Goal: Information Seeking & Learning: Learn about a topic

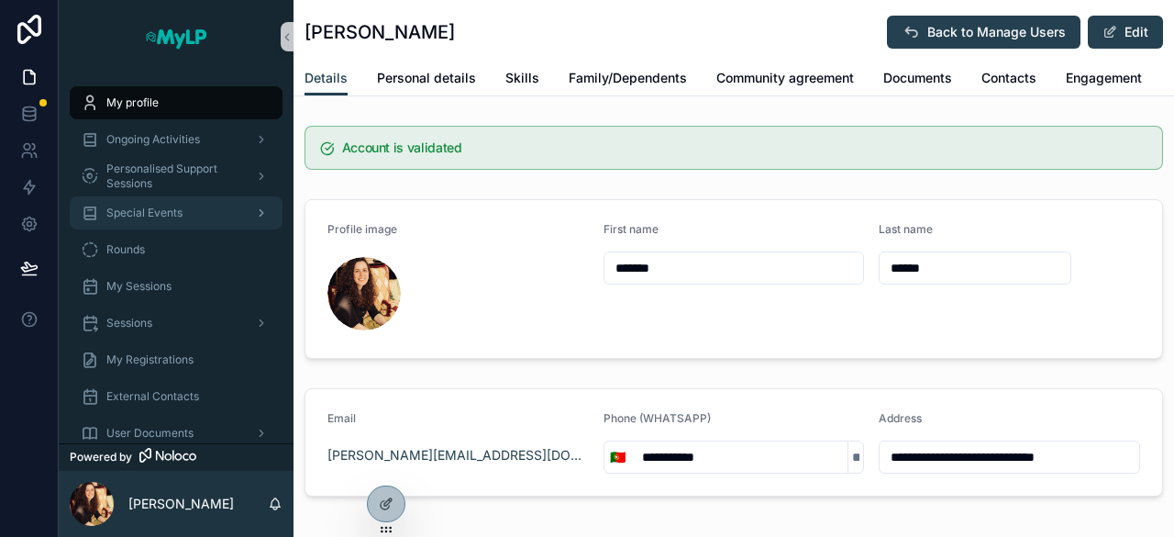
click at [154, 217] on span "Special Events" at bounding box center [144, 213] width 76 height 15
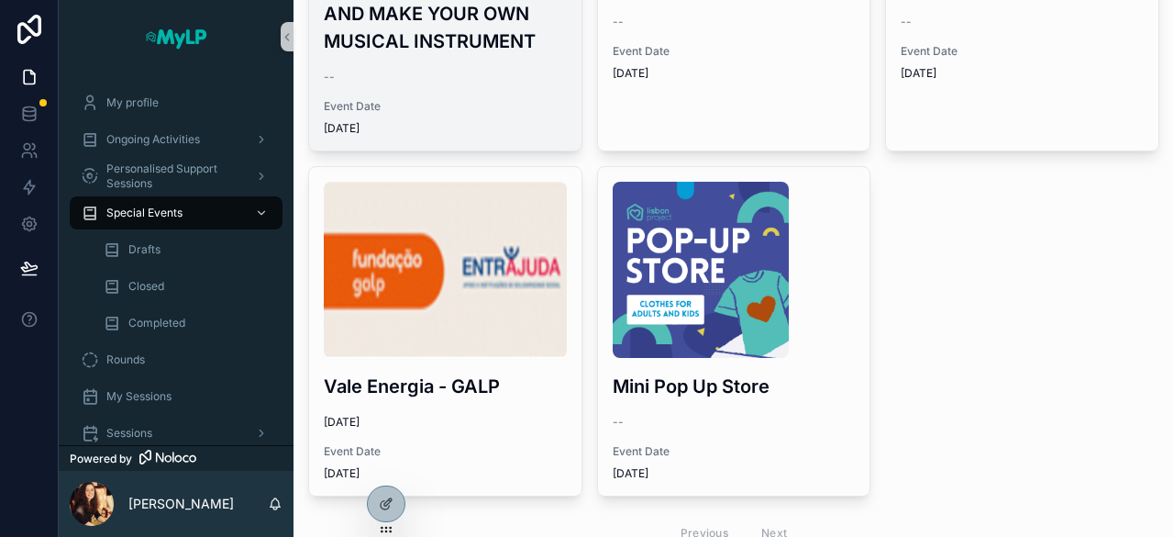
scroll to position [442, 0]
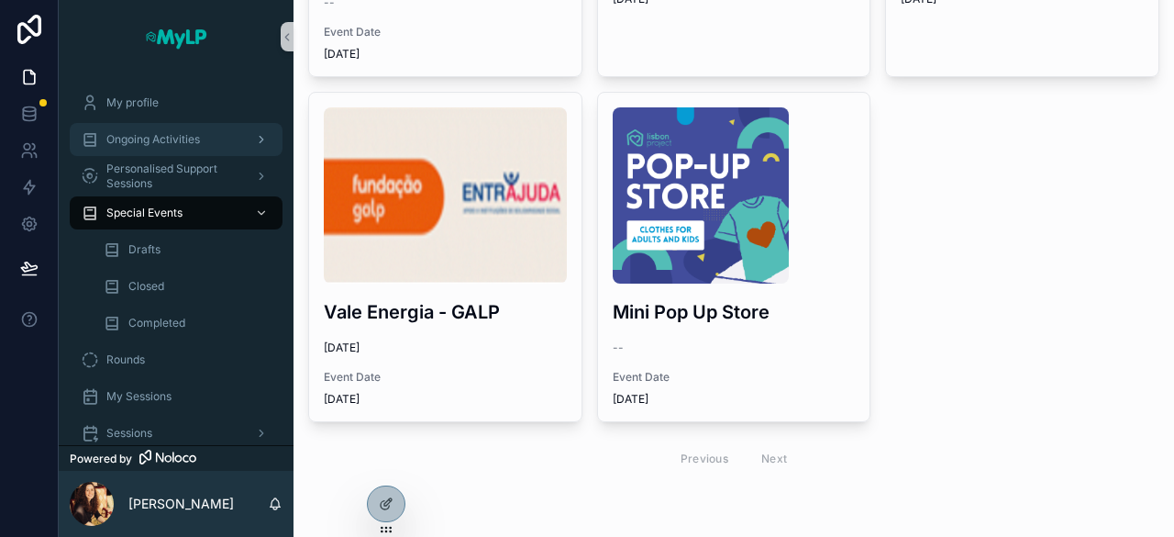
click at [158, 137] on span "Ongoing Activities" at bounding box center [153, 139] width 94 height 15
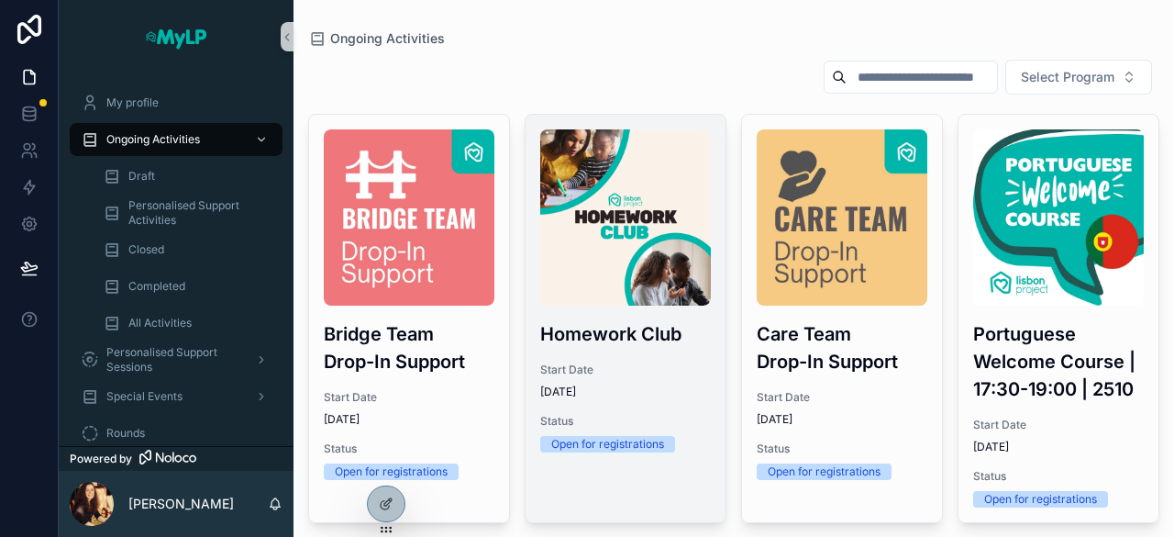
click at [684, 198] on img "scrollable content" at bounding box center [625, 217] width 171 height 176
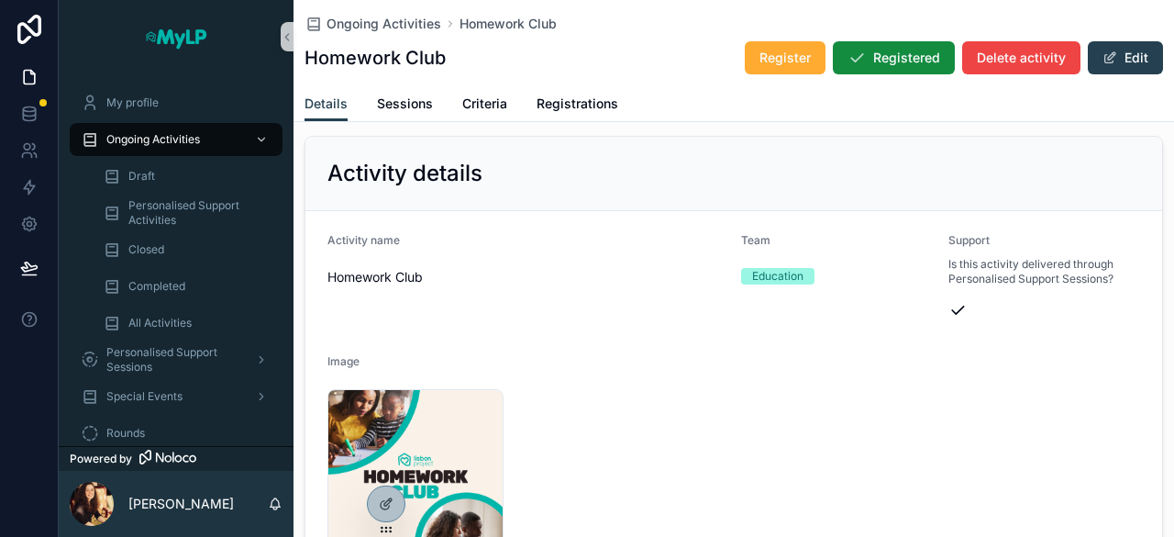
scroll to position [469, 0]
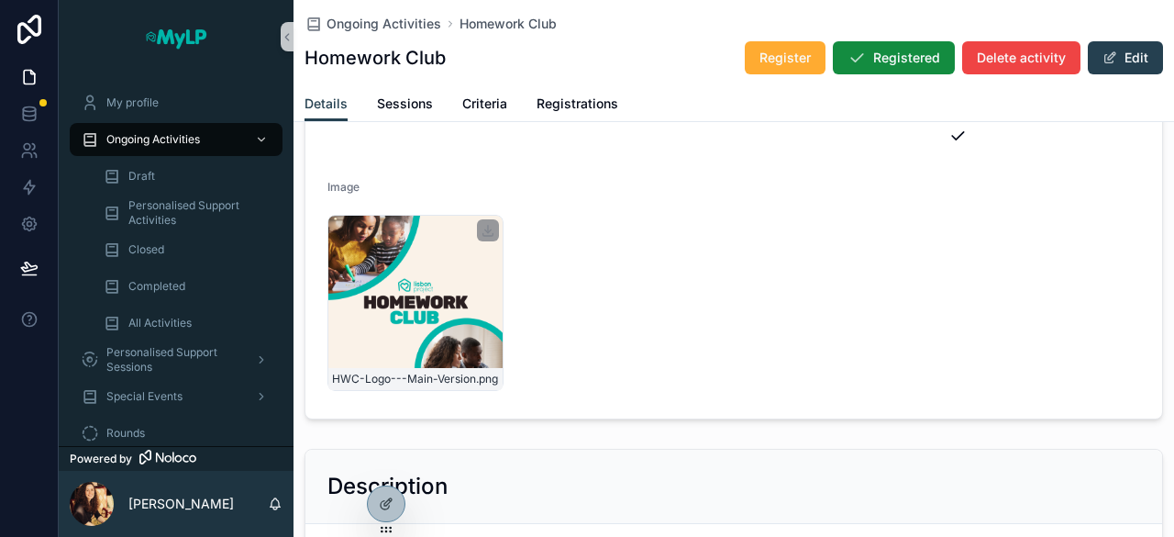
click at [450, 327] on div "HWC-Logo---Main-Version .png" at bounding box center [416, 303] width 176 height 176
click at [487, 234] on div "scrollable content" at bounding box center [488, 230] width 22 height 22
click at [483, 223] on icon "scrollable content" at bounding box center [488, 230] width 15 height 15
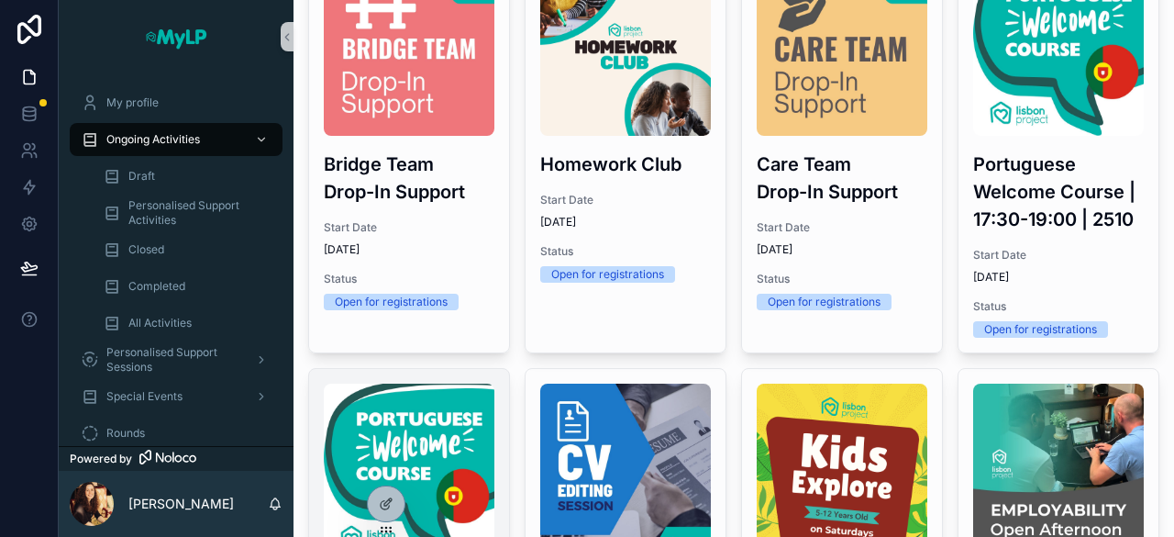
scroll to position [165, 0]
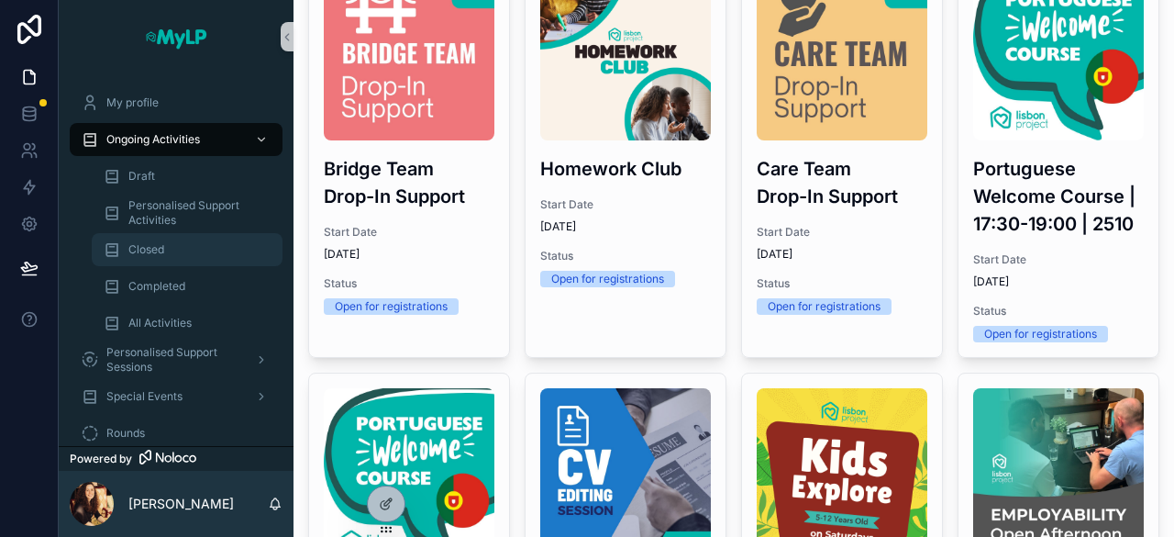
click at [169, 249] on div "Closed" at bounding box center [187, 249] width 169 height 29
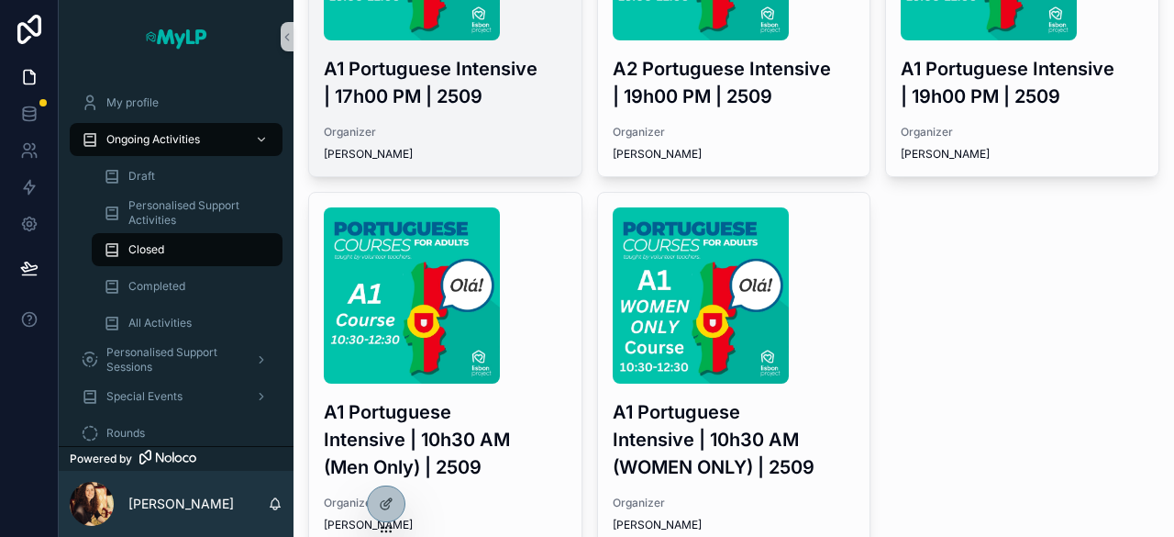
scroll to position [406, 0]
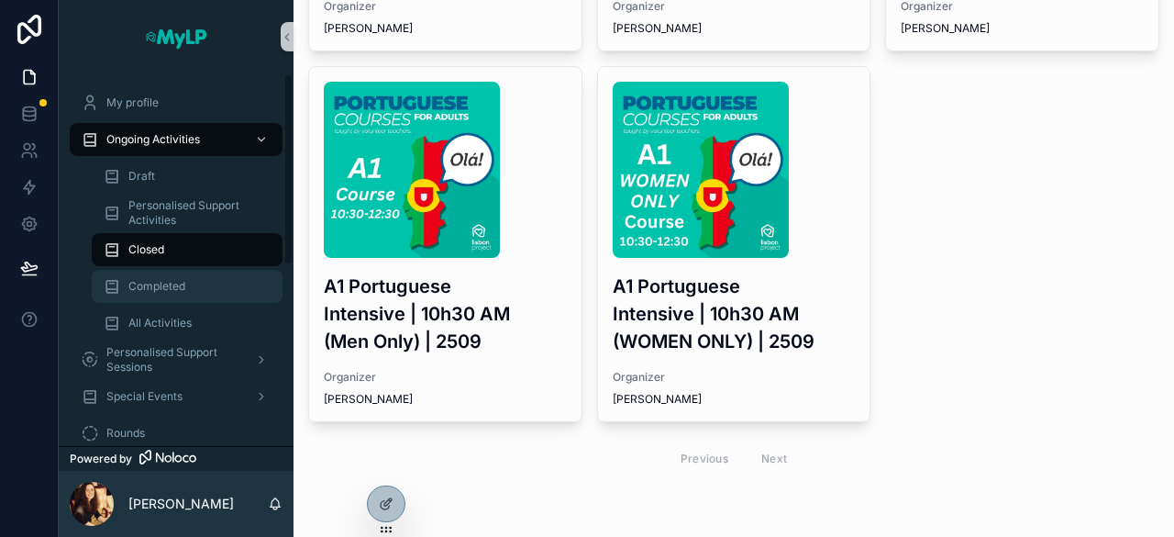
click at [198, 294] on div "Completed" at bounding box center [187, 286] width 169 height 29
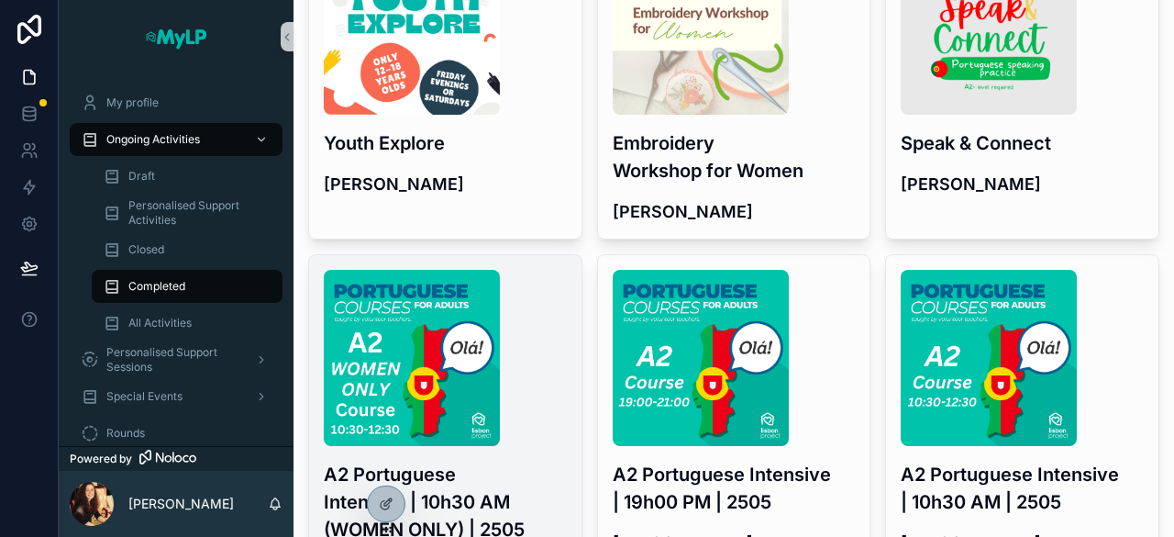
scroll to position [873, 0]
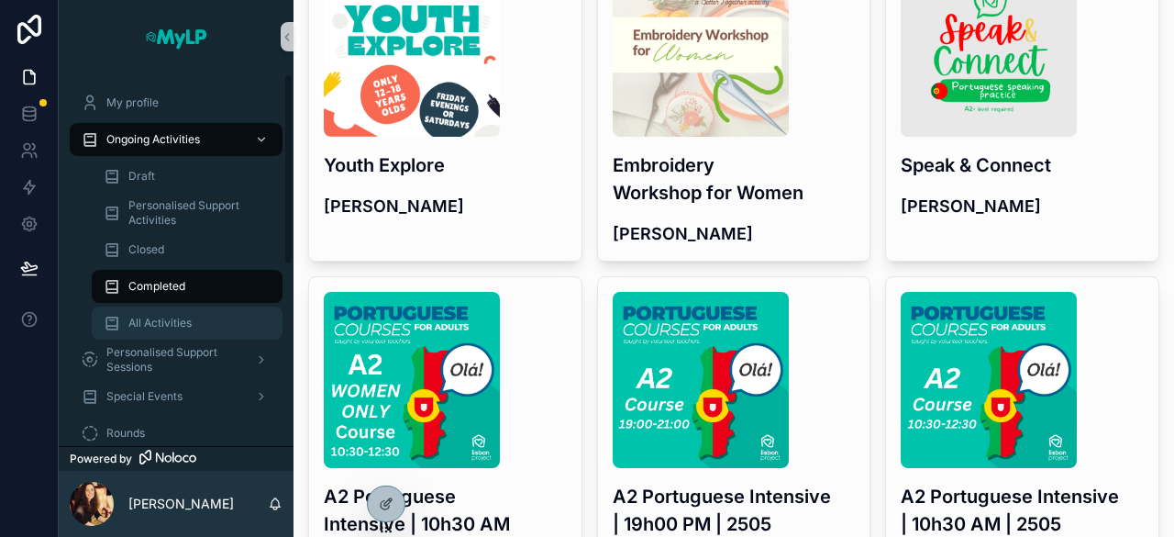
click at [192, 317] on div "All Activities" at bounding box center [187, 322] width 169 height 29
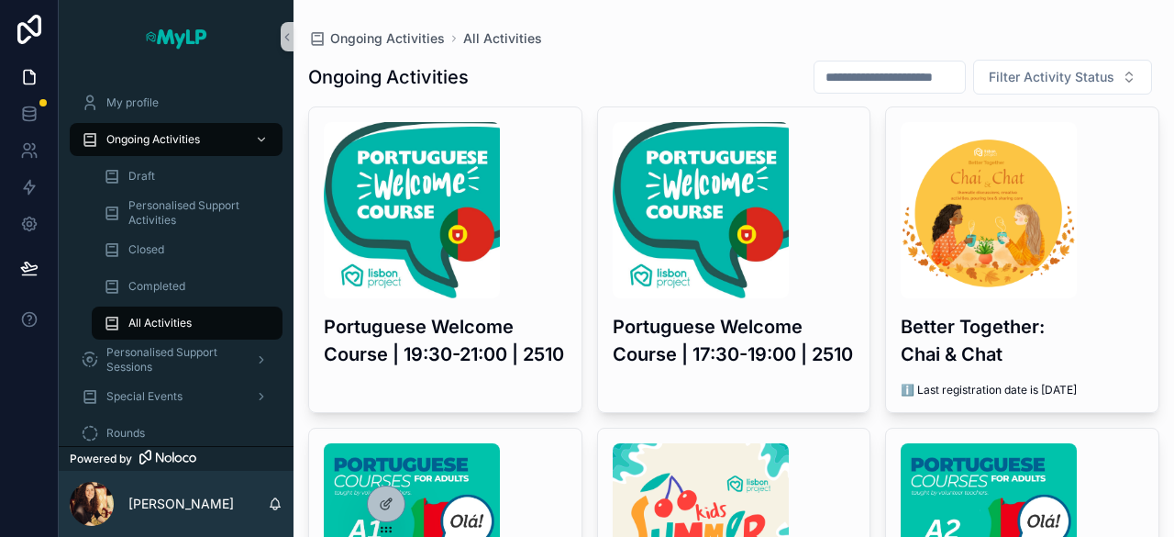
click at [861, 82] on input "scrollable content" at bounding box center [890, 77] width 150 height 26
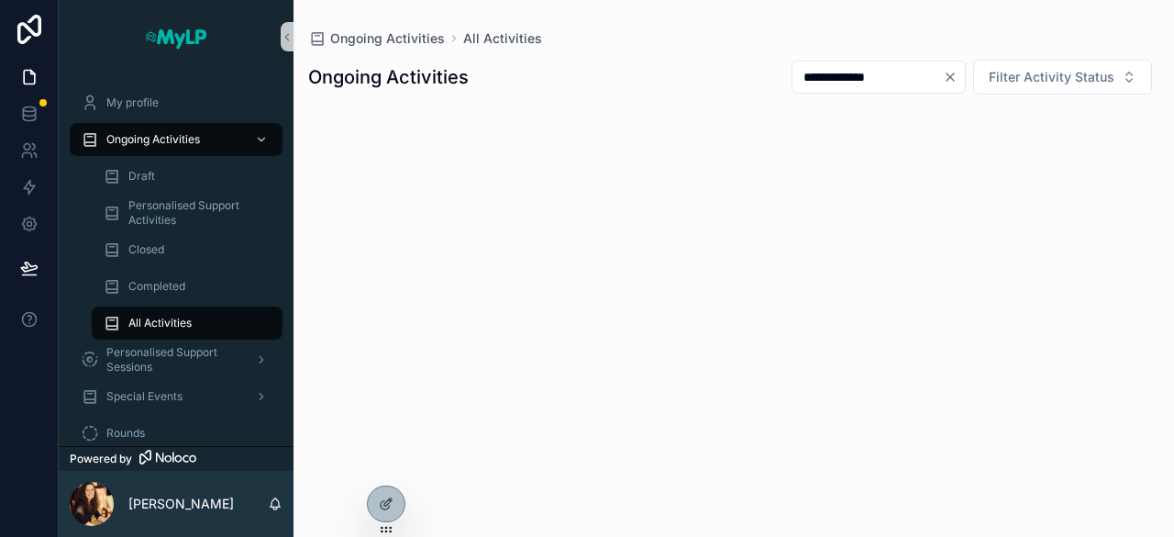
click at [807, 76] on input "**********" at bounding box center [868, 77] width 150 height 26
type input "**********"
click at [950, 71] on icon "Clear" at bounding box center [950, 77] width 15 height 15
